Goal: Find specific page/section: Find specific page/section

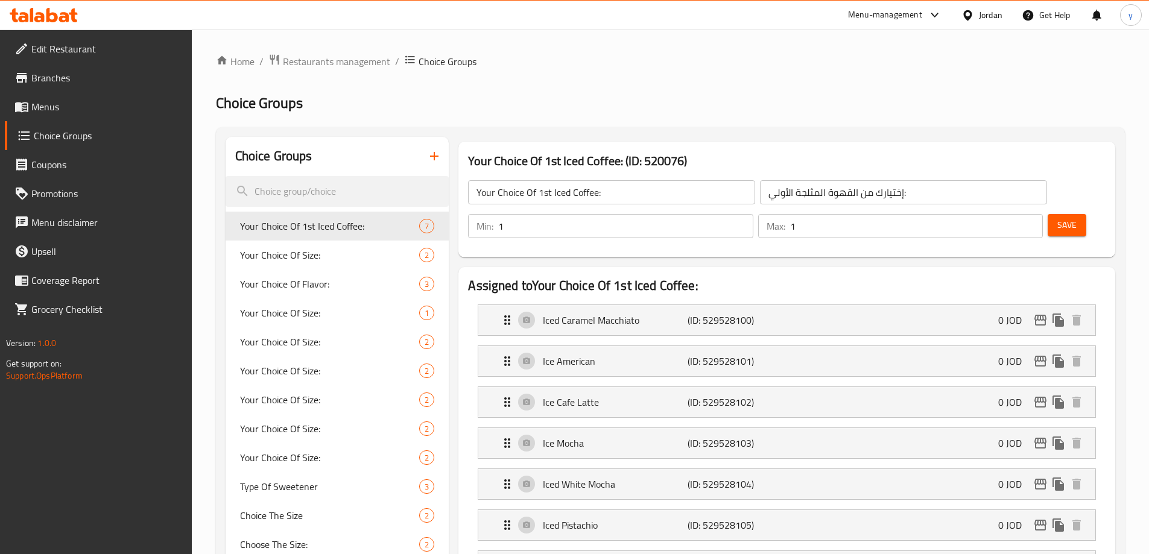
click at [27, 16] on icon at bounding box center [23, 17] width 10 height 10
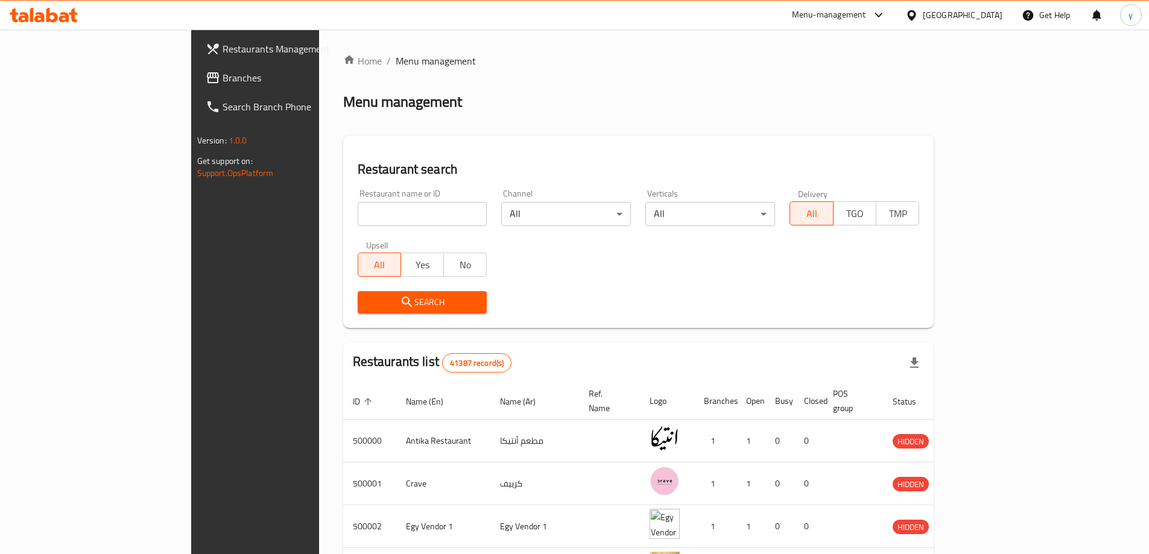
click at [223, 71] on span "Branches" at bounding box center [298, 78] width 151 height 14
